Goal: Check status: Check status

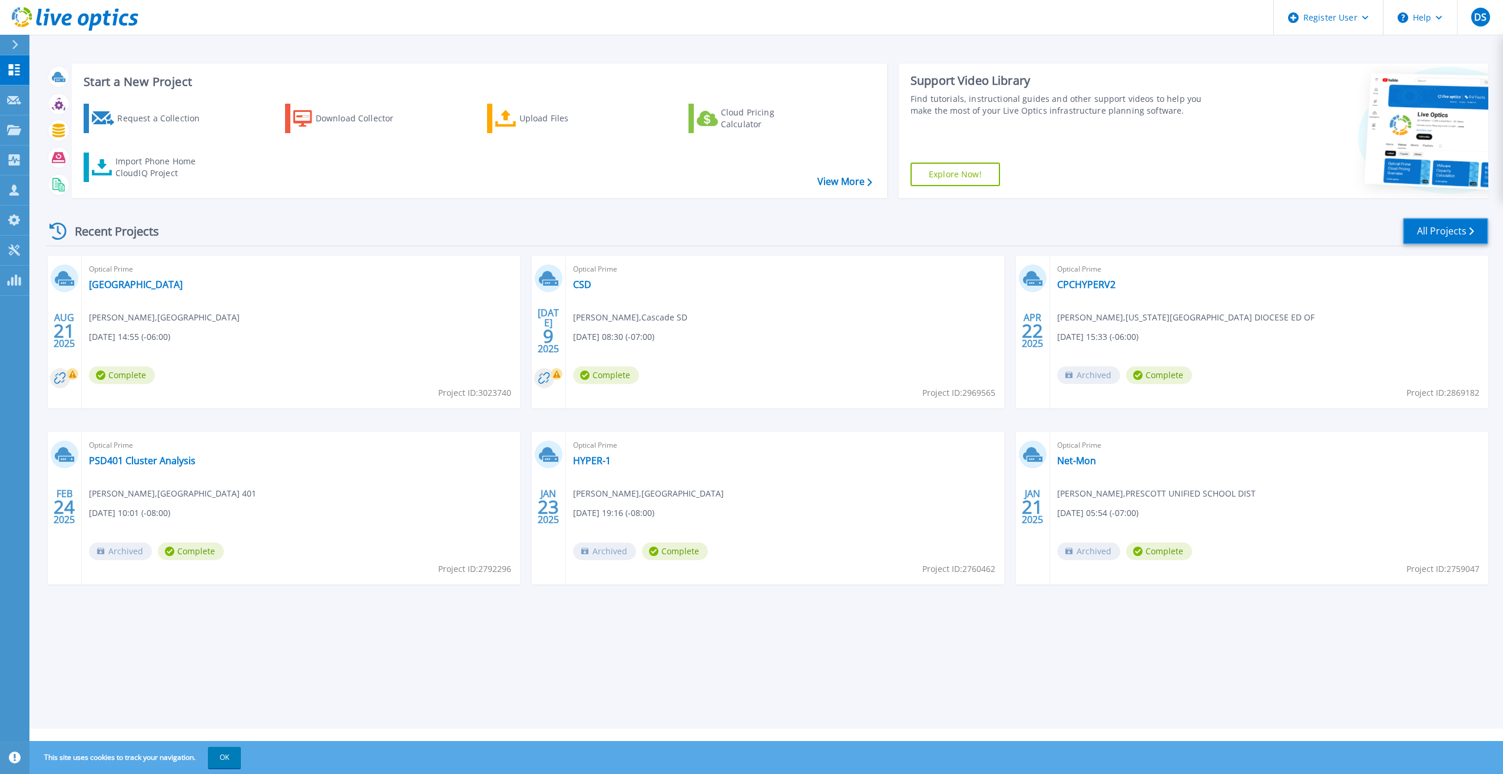
click at [1449, 224] on link "All Projects" at bounding box center [1445, 231] width 85 height 27
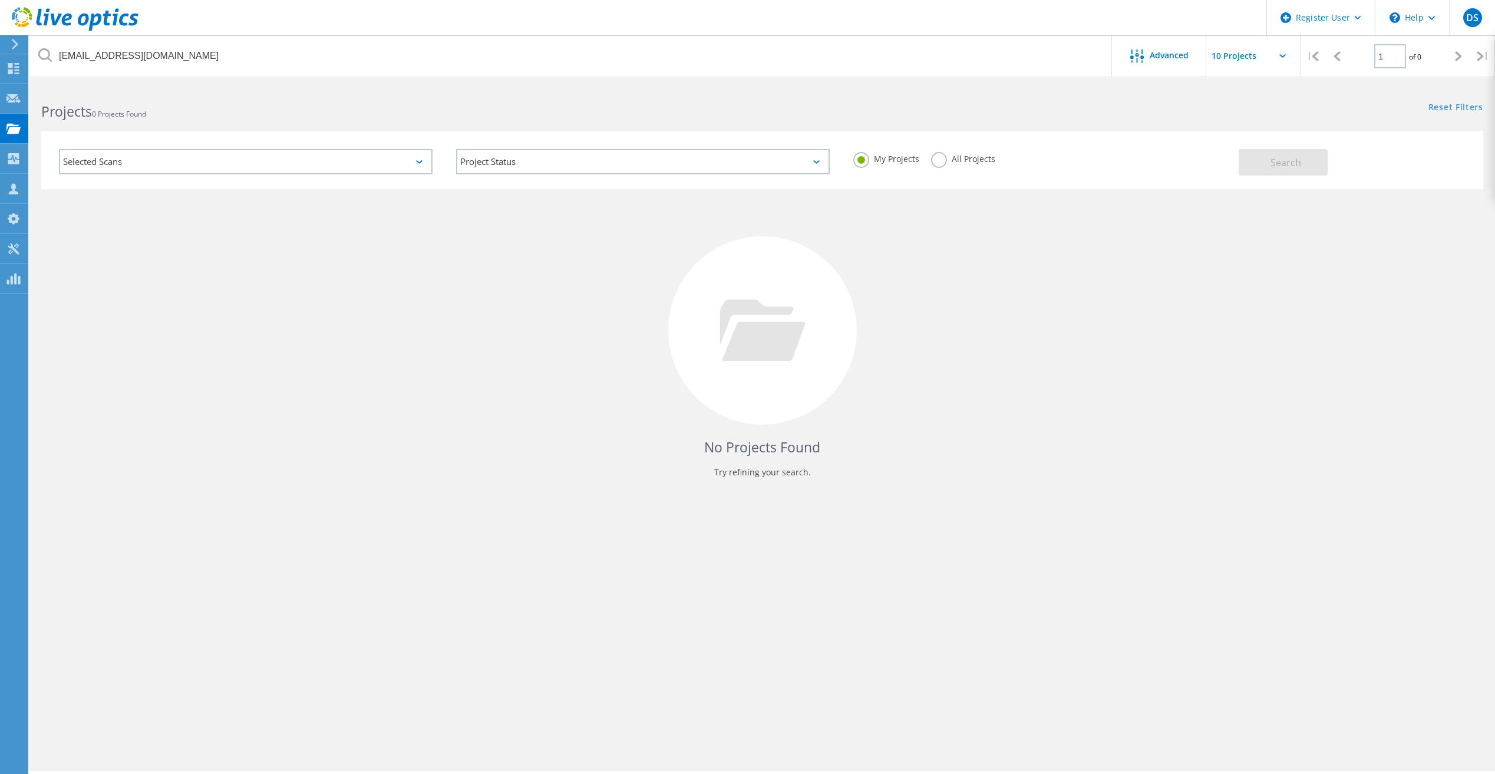
click at [931, 156] on label "All Projects" at bounding box center [963, 157] width 64 height 11
click at [0, 0] on input "All Projects" at bounding box center [0, 0] width 0 height 0
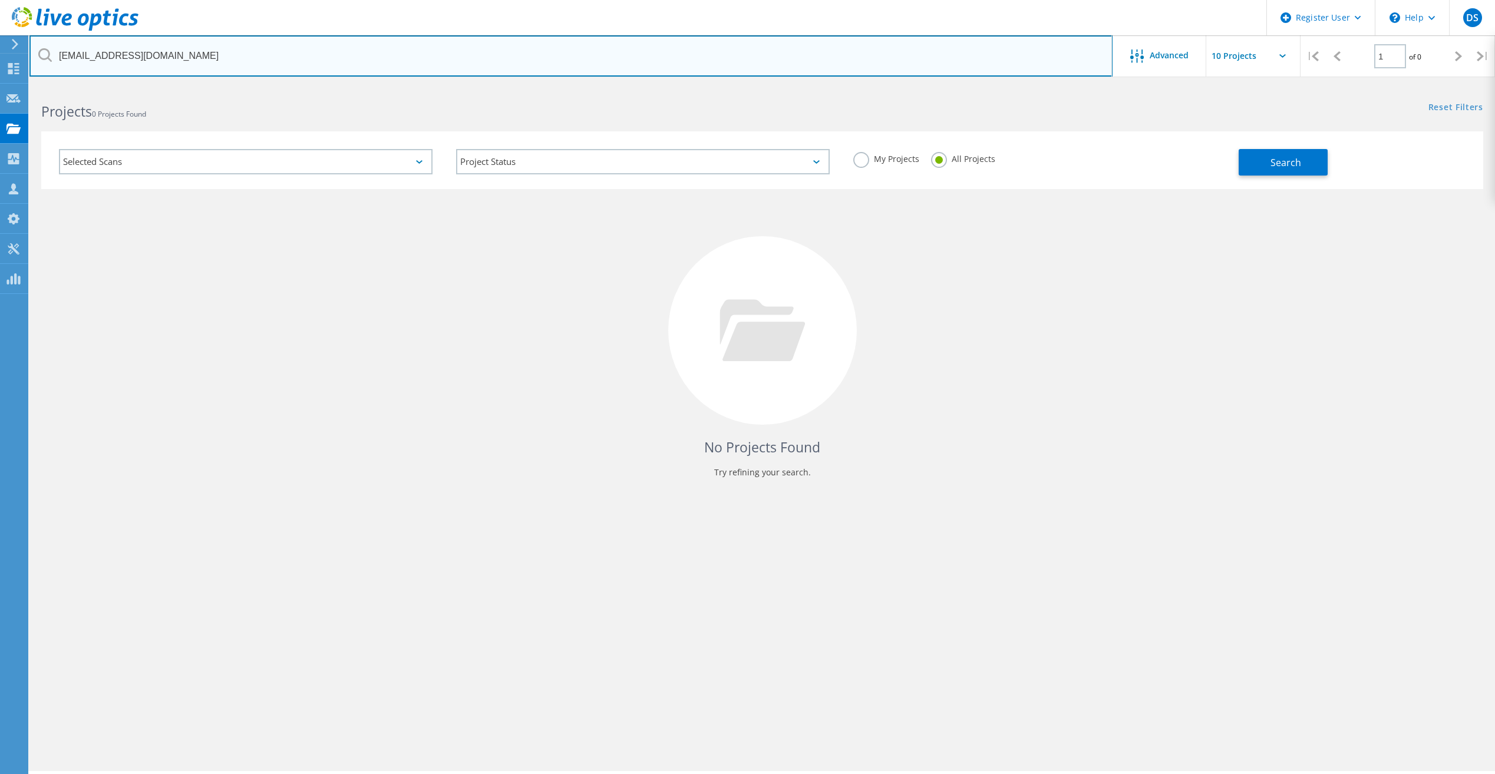
click at [400, 61] on input "lnesheim@wiche.edu" at bounding box center [570, 55] width 1083 height 41
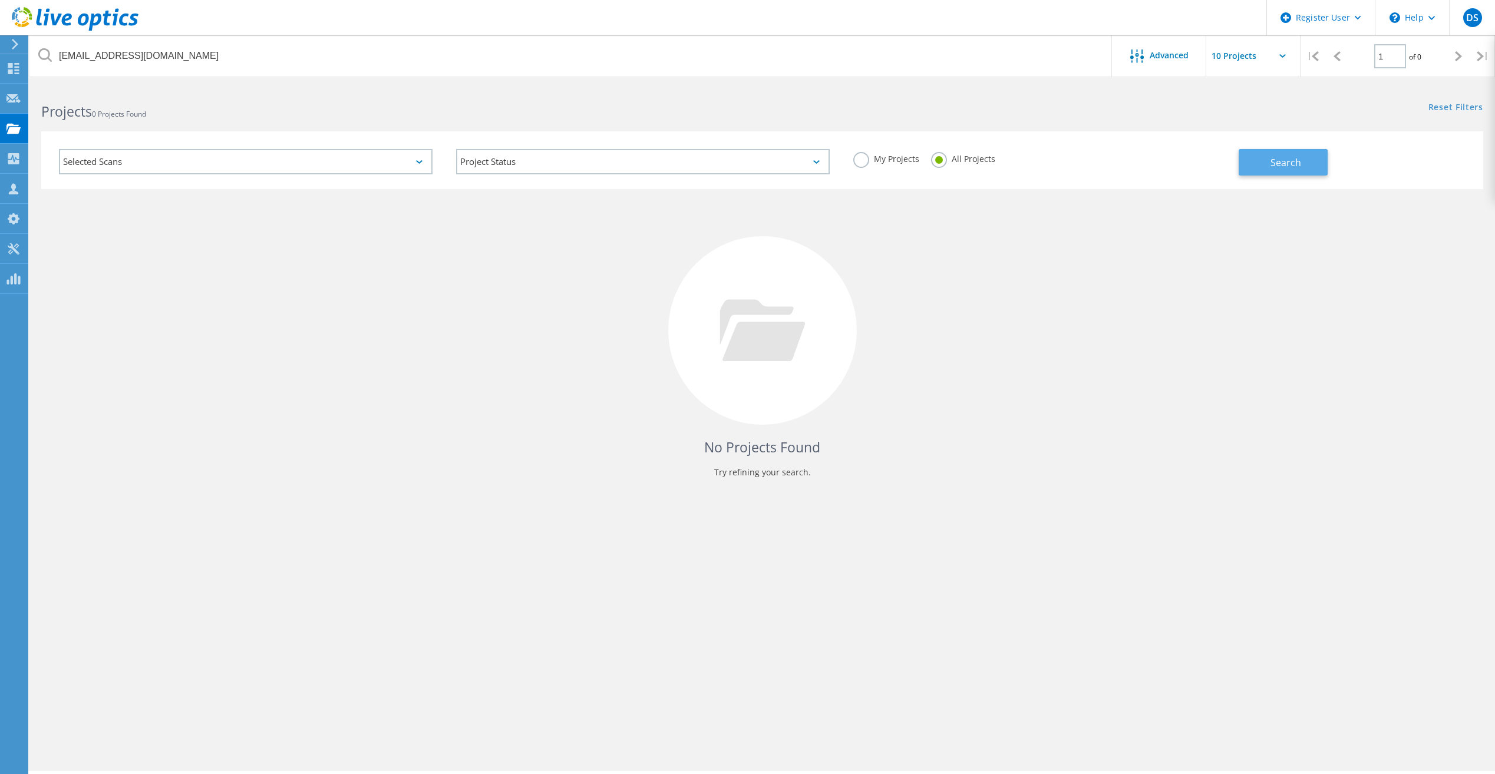
click at [1287, 163] on span "Search" at bounding box center [1285, 162] width 31 height 13
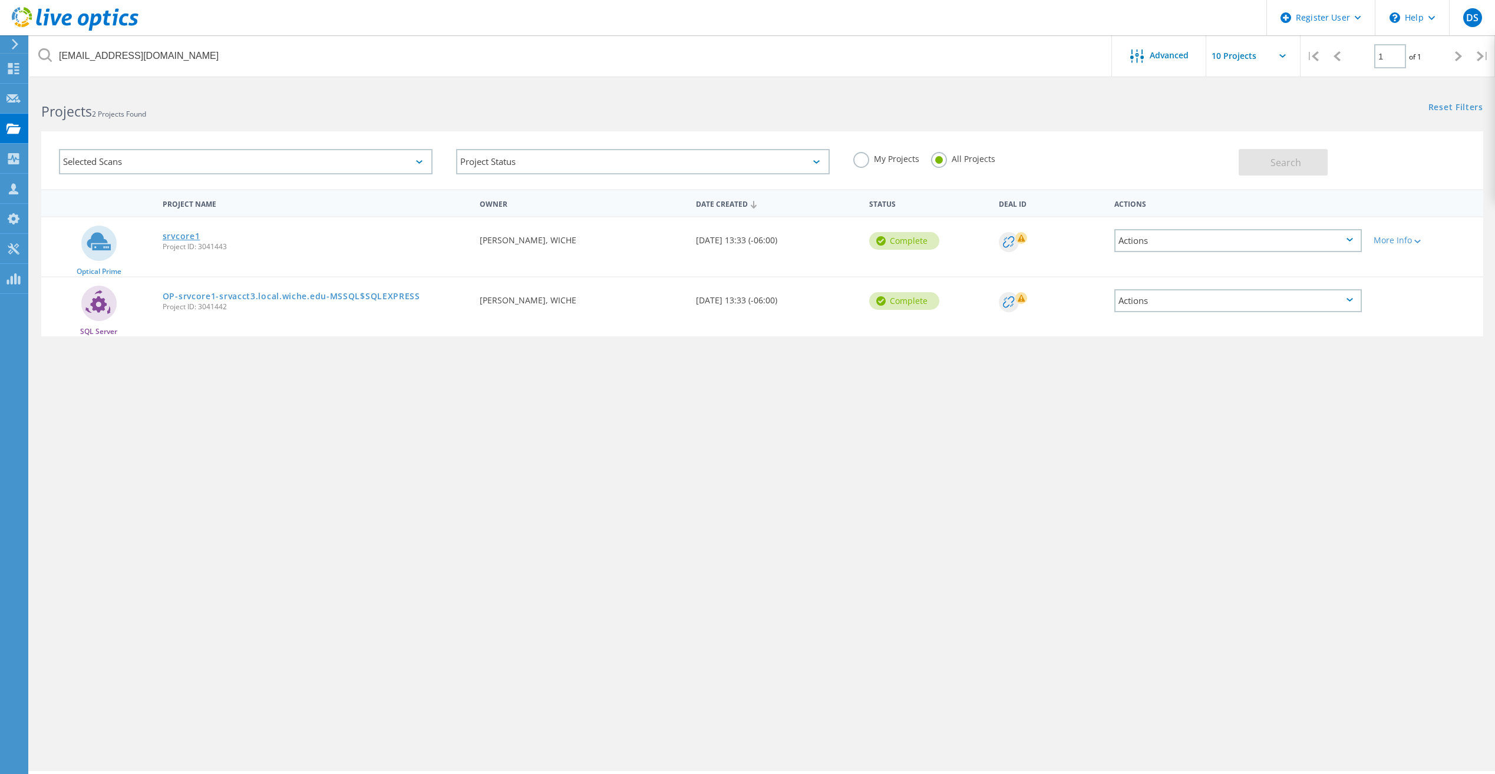
click at [194, 234] on link "srvcore1" at bounding box center [182, 236] width 38 height 8
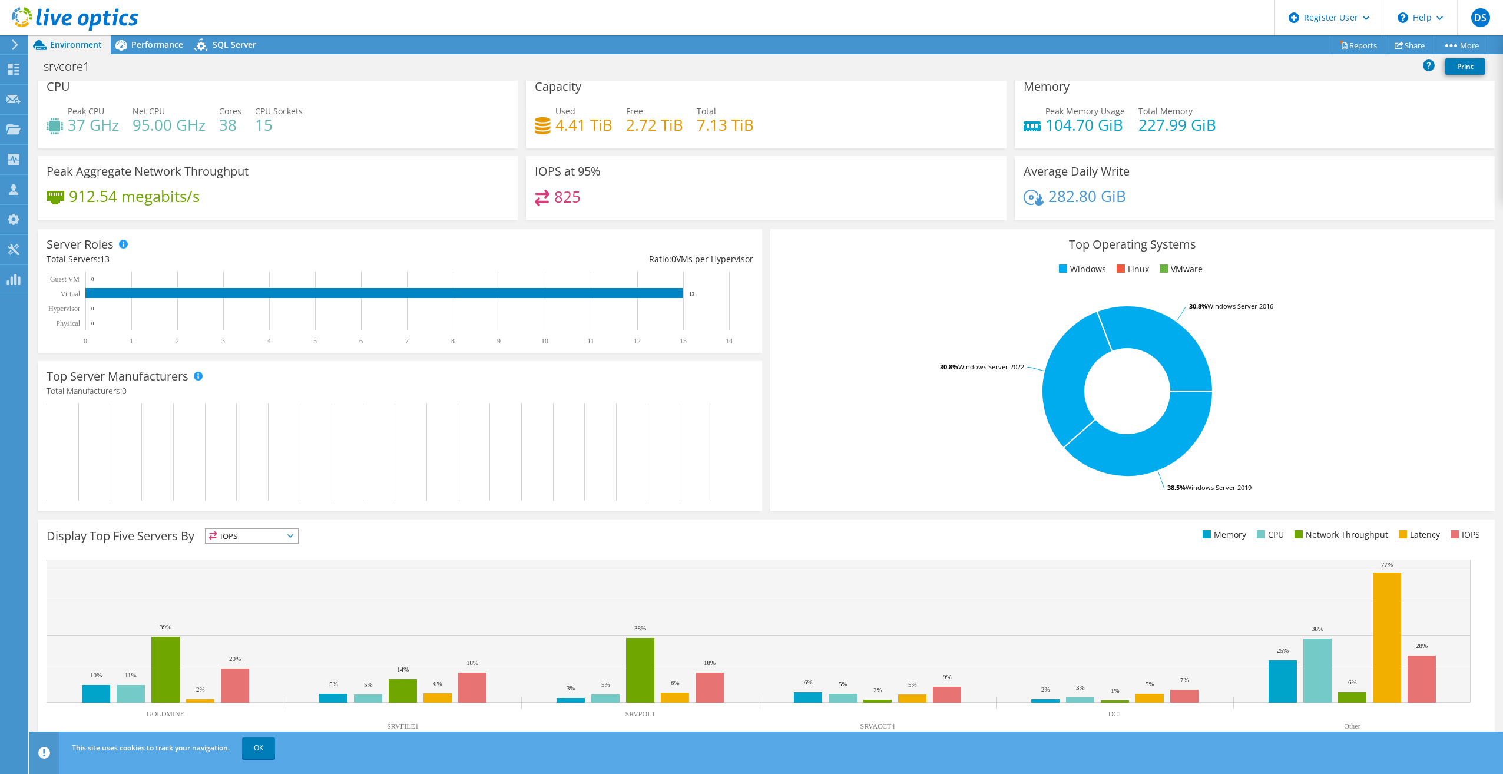
scroll to position [12, 0]
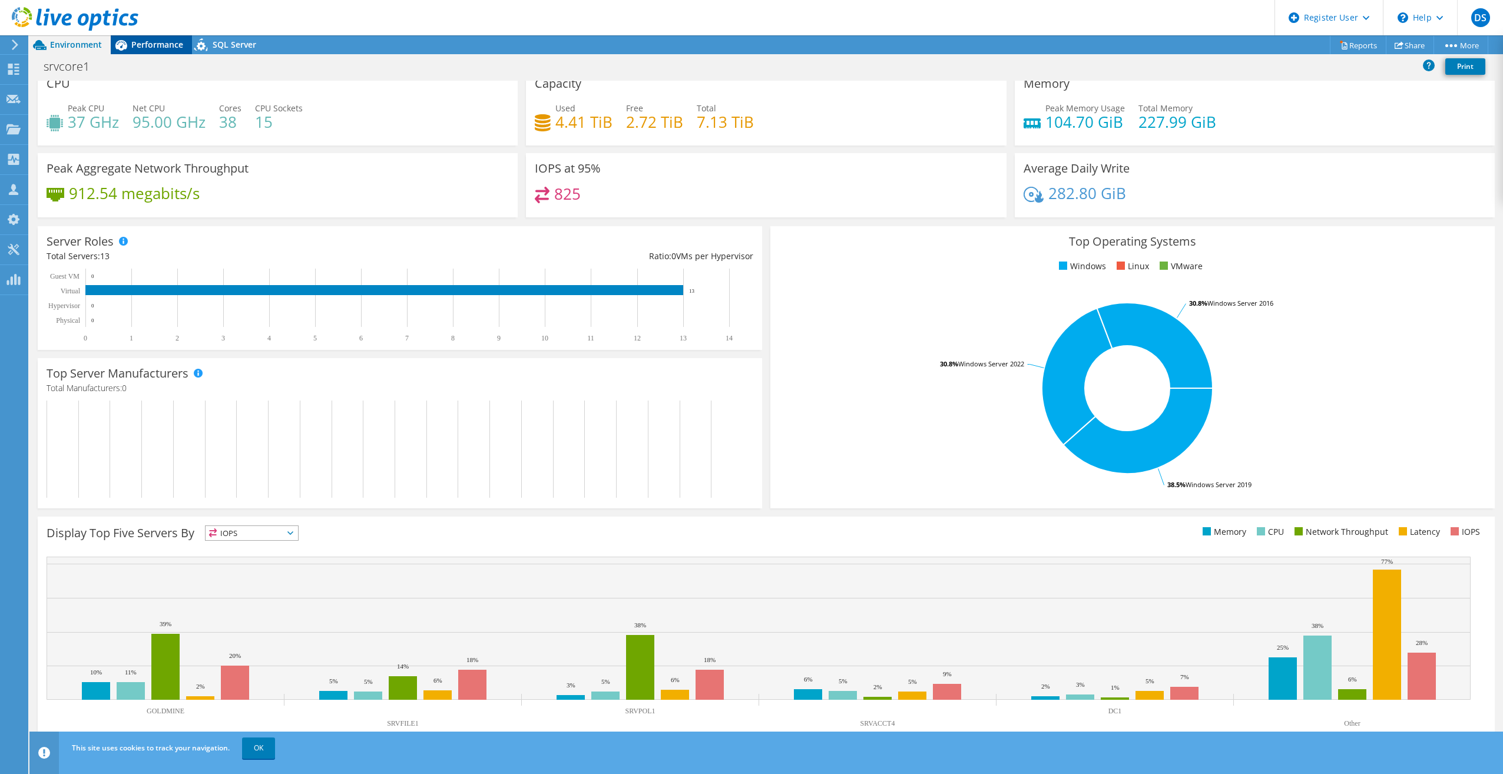
click at [168, 44] on span "Performance" at bounding box center [157, 44] width 52 height 11
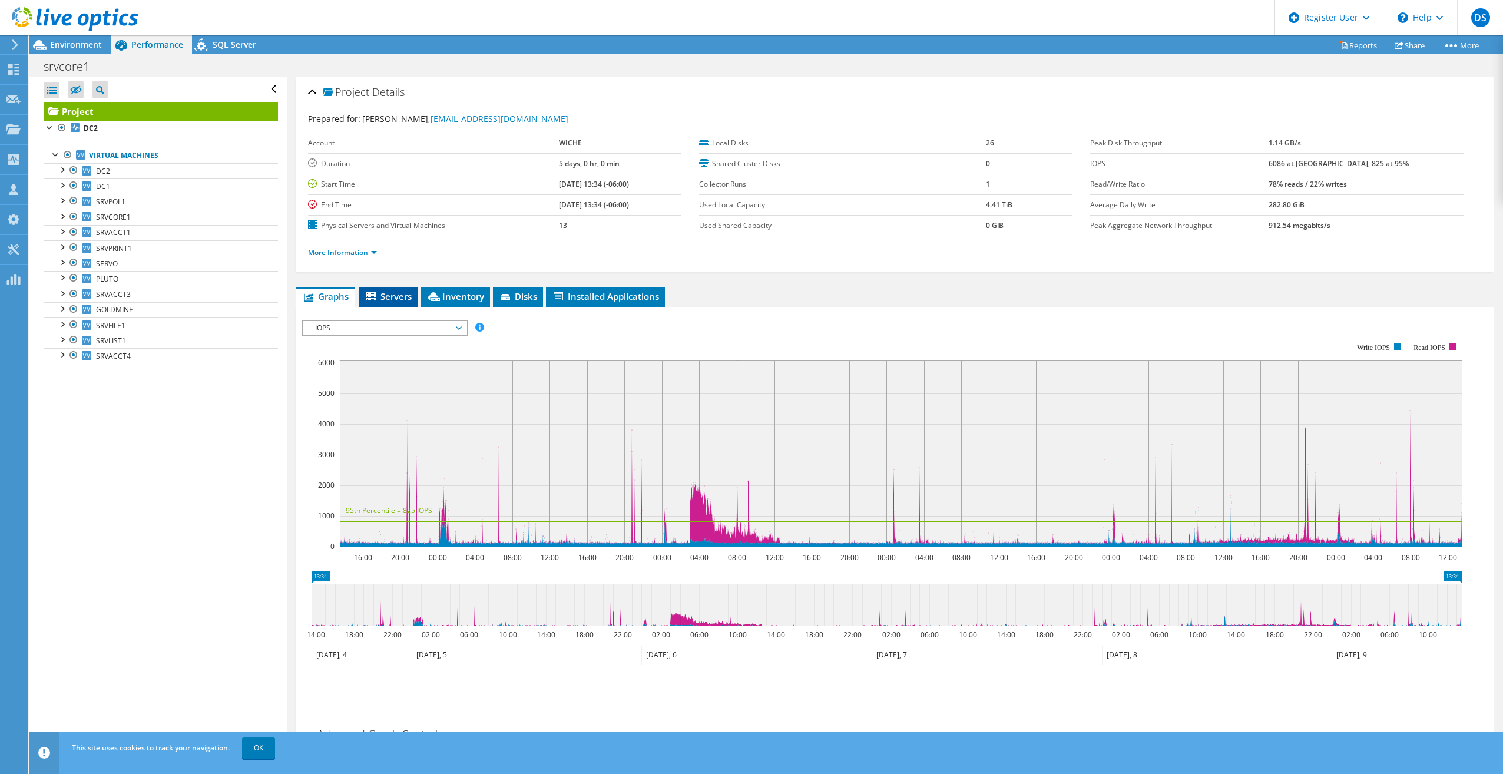
click at [398, 293] on span "Servers" at bounding box center [388, 296] width 47 height 12
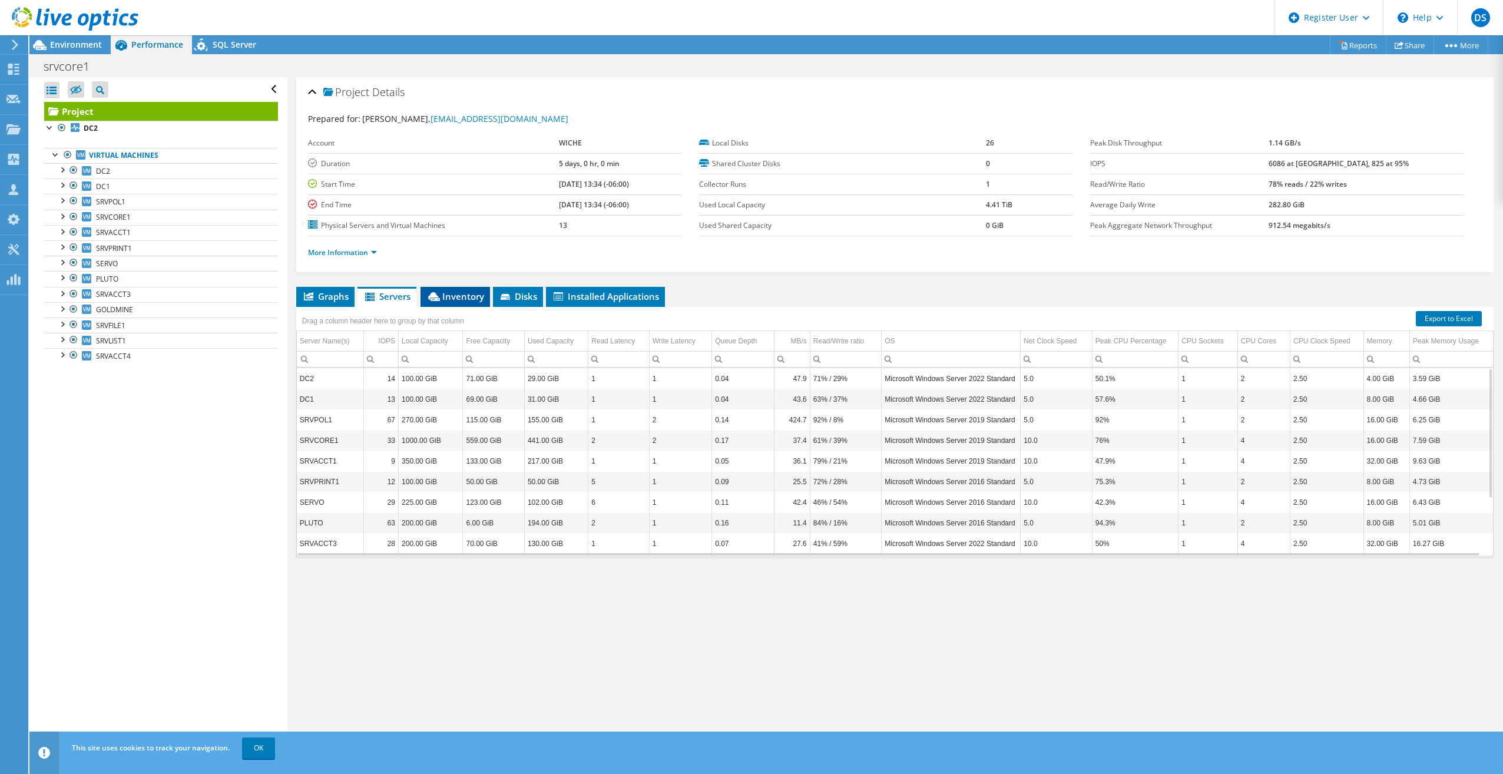
click at [457, 299] on span "Inventory" at bounding box center [456, 296] width 58 height 12
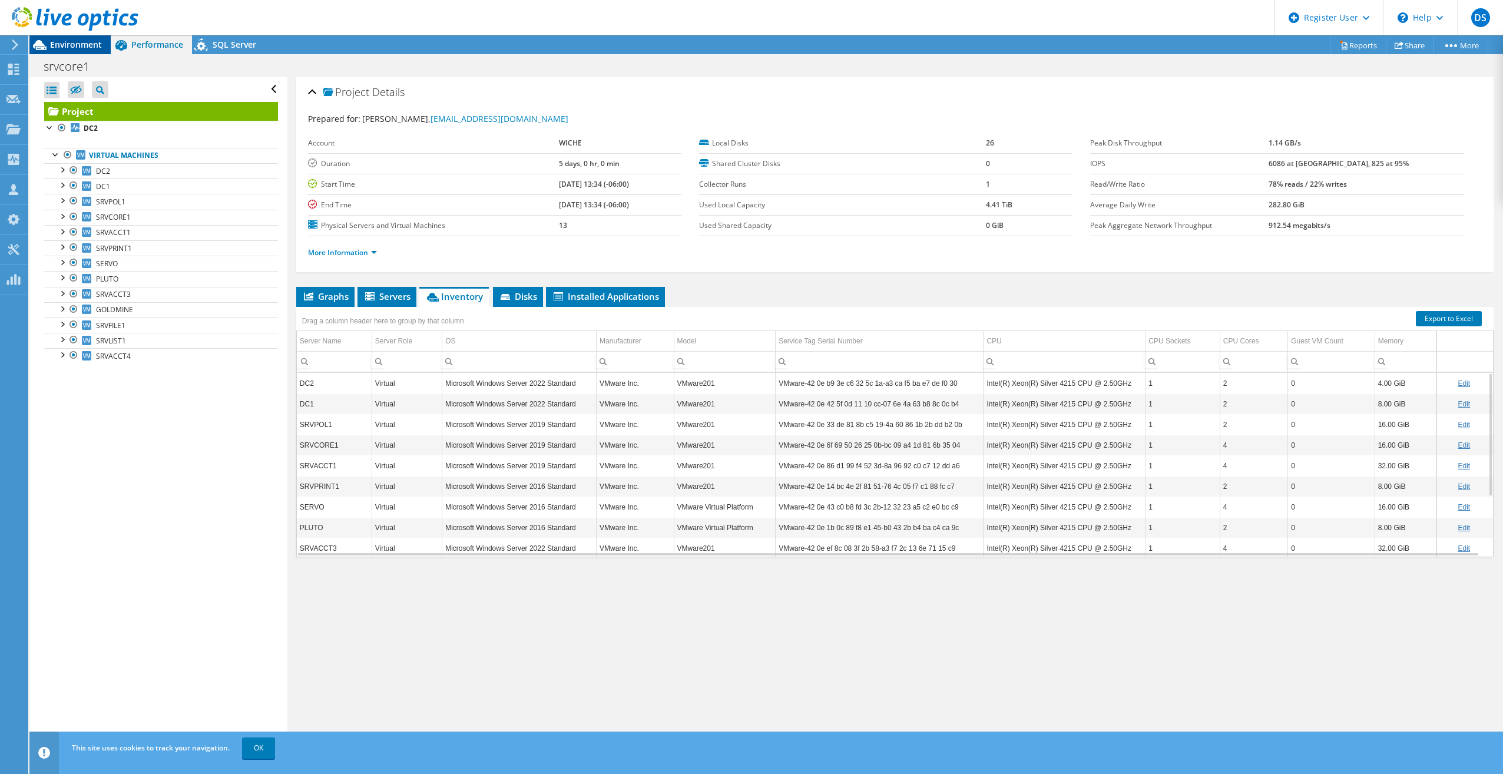
click at [64, 39] on span "Environment" at bounding box center [76, 44] width 52 height 11
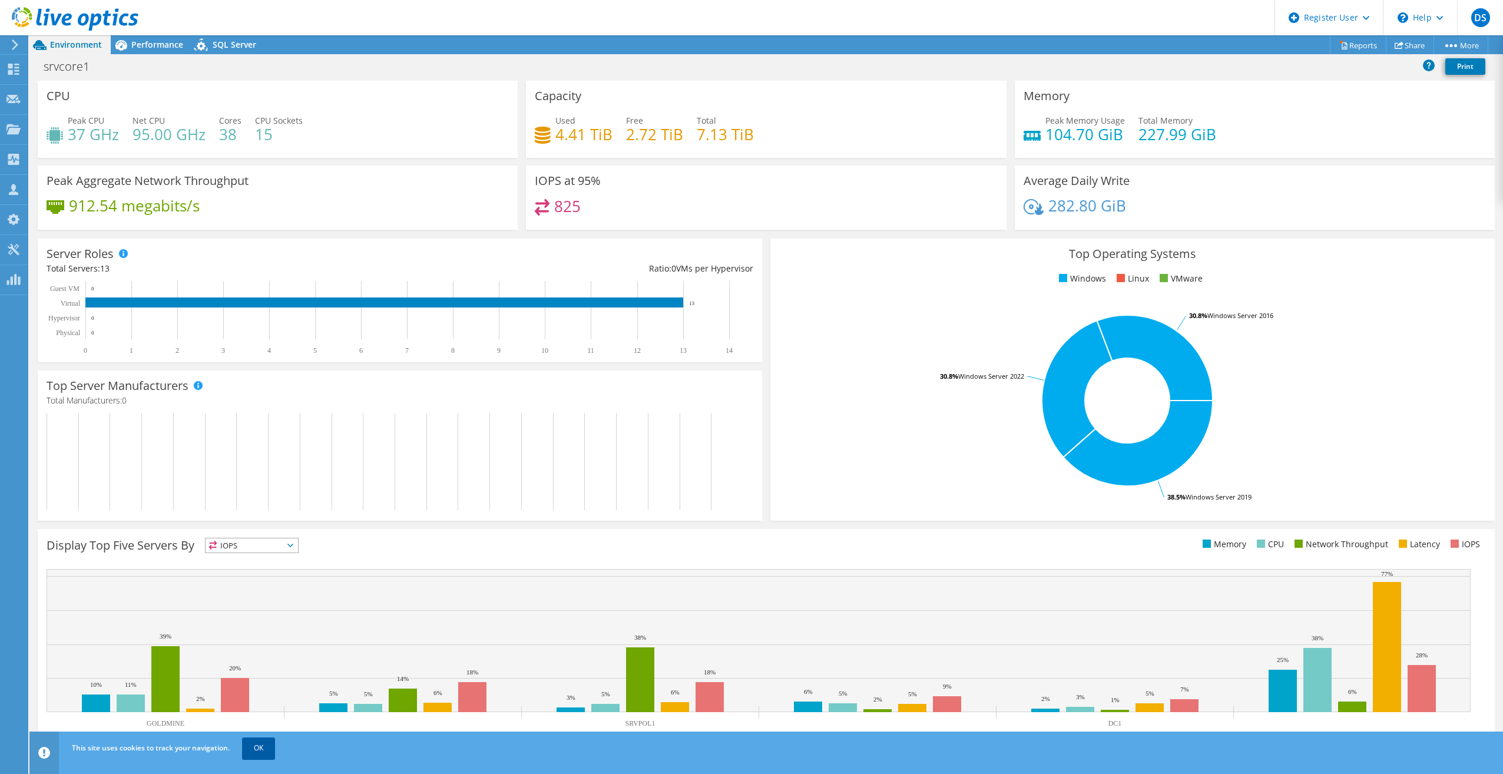
click at [272, 744] on link "OK" at bounding box center [258, 748] width 33 height 21
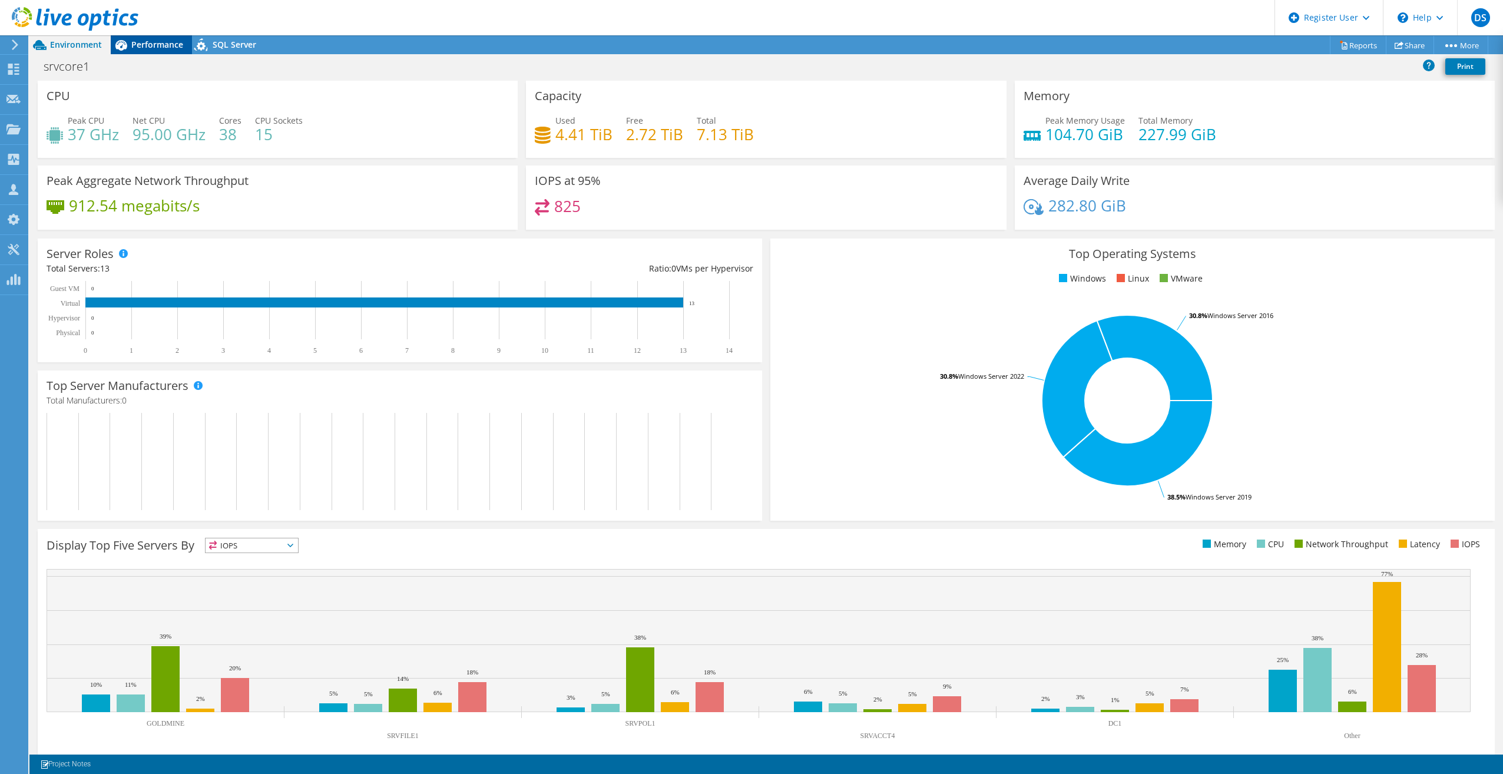
click at [149, 41] on span "Performance" at bounding box center [157, 44] width 52 height 11
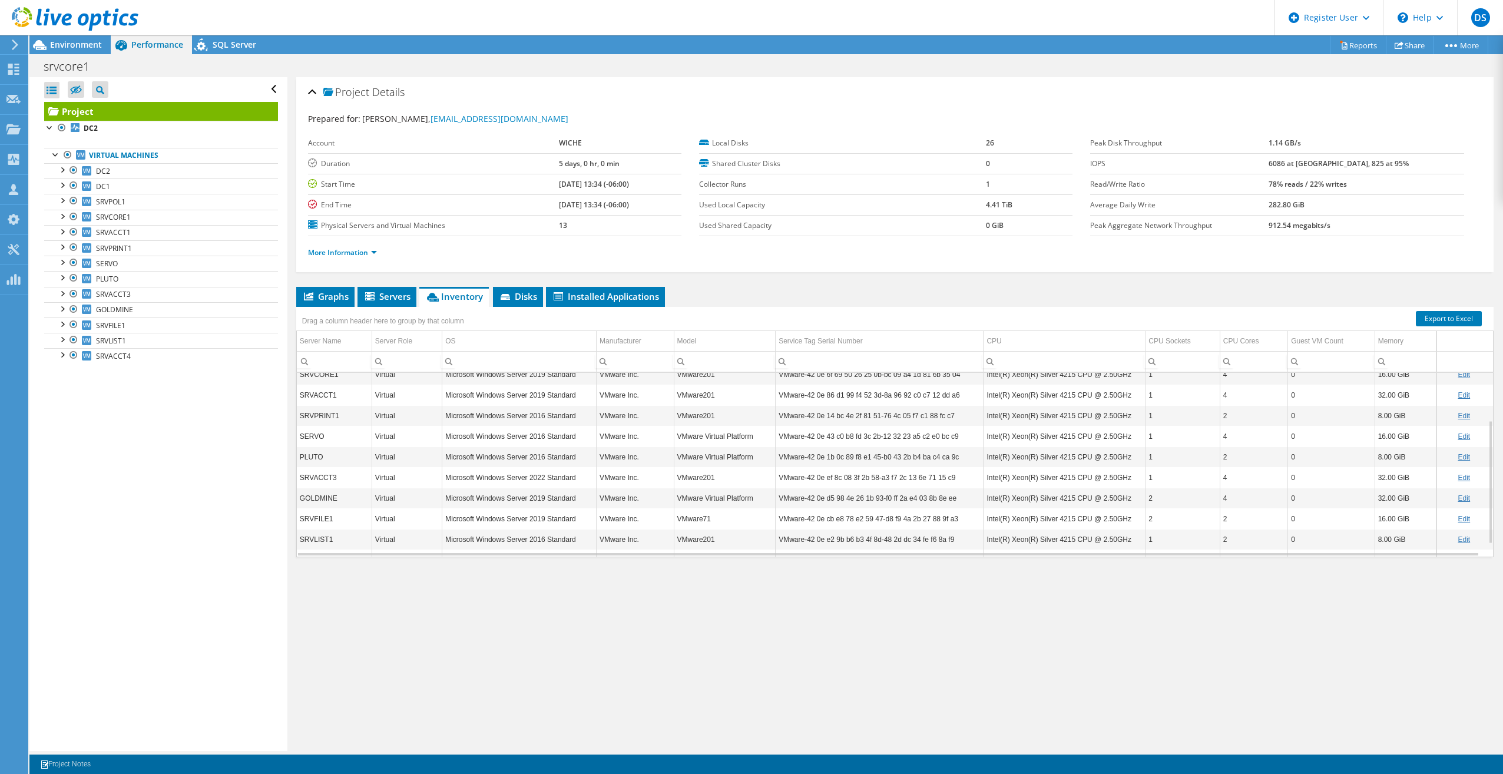
scroll to position [90, 0]
click at [669, 580] on div "Graphs Servers Inventory Hypervisor Disks Cluster Disks Installed Applications …" at bounding box center [895, 434] width 1198 height 295
